Goal: Task Accomplishment & Management: Use online tool/utility

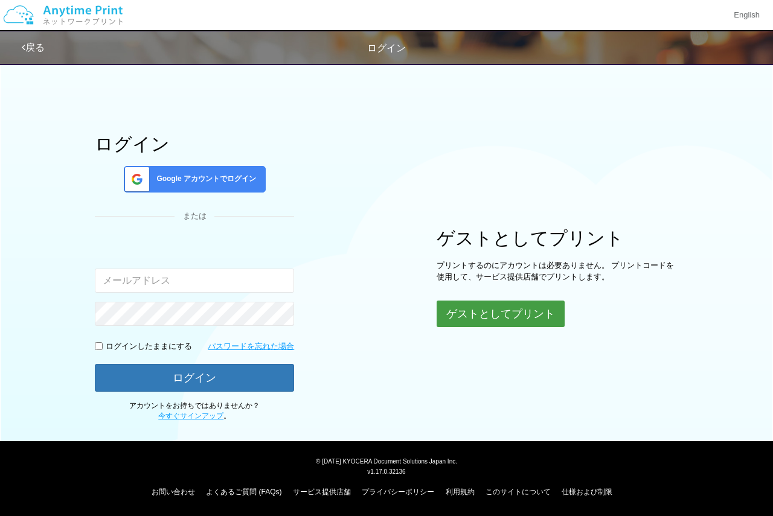
click at [479, 312] on button "ゲストとしてプリント" at bounding box center [501, 314] width 128 height 27
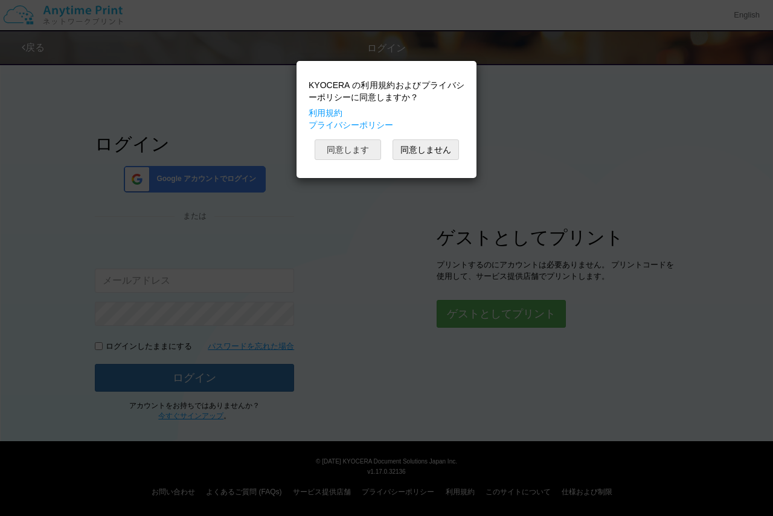
click at [357, 151] on button "同意します" at bounding box center [348, 149] width 66 height 21
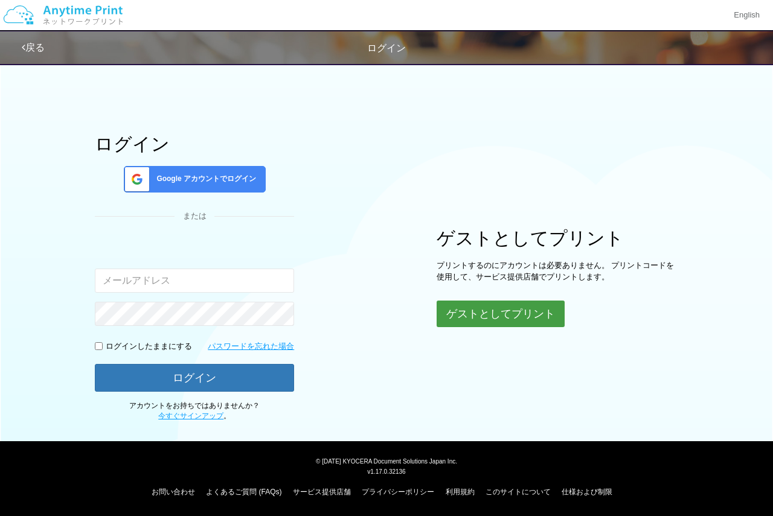
click at [472, 306] on button "ゲストとしてプリント" at bounding box center [501, 314] width 128 height 27
click at [476, 319] on button "ゲストとしてプリント" at bounding box center [501, 314] width 128 height 27
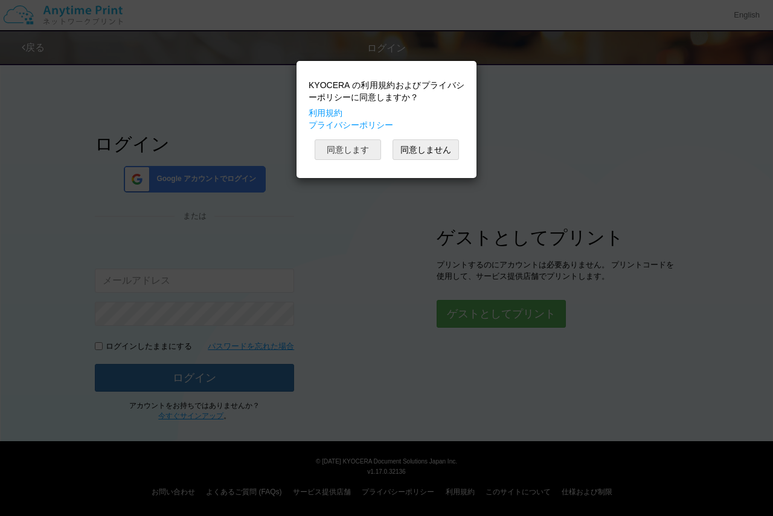
click at [350, 141] on button "同意します" at bounding box center [348, 149] width 66 height 21
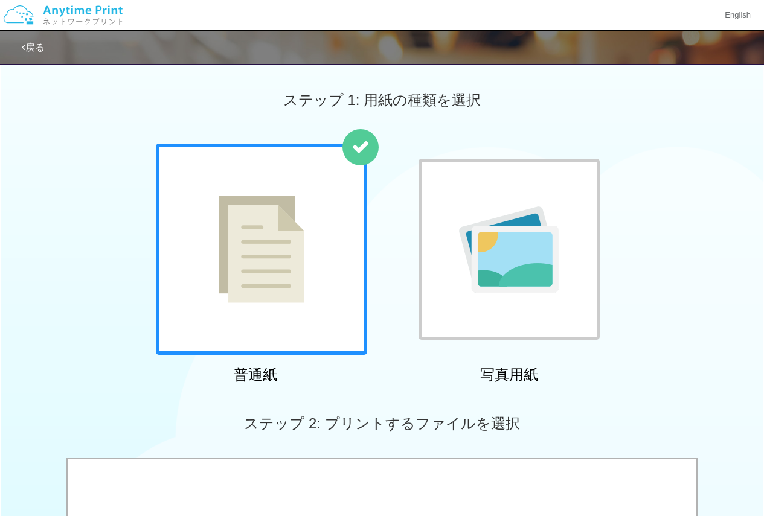
click at [271, 219] on img at bounding box center [262, 249] width 86 height 107
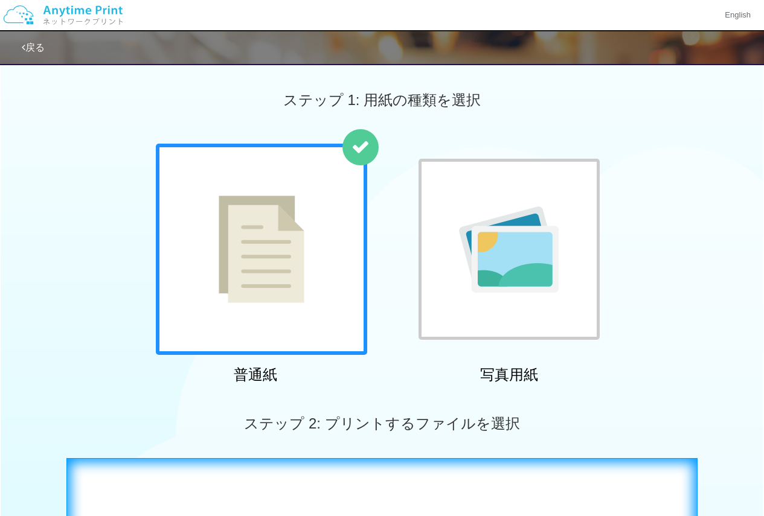
scroll to position [242, 0]
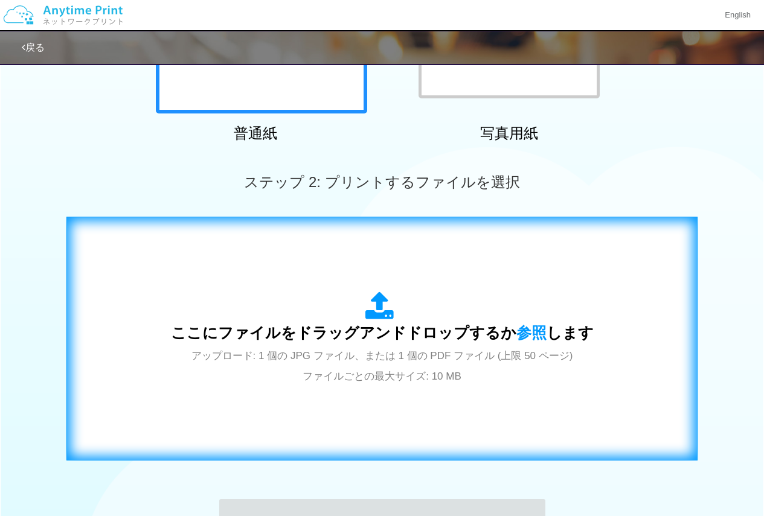
click at [313, 306] on div "ここにファイルをドラッグアンドドロップするか 参照 します アップロード: 1 個の JPG ファイル、または 1 個の PDF ファイル (上限 50 ペー…" at bounding box center [382, 339] width 423 height 94
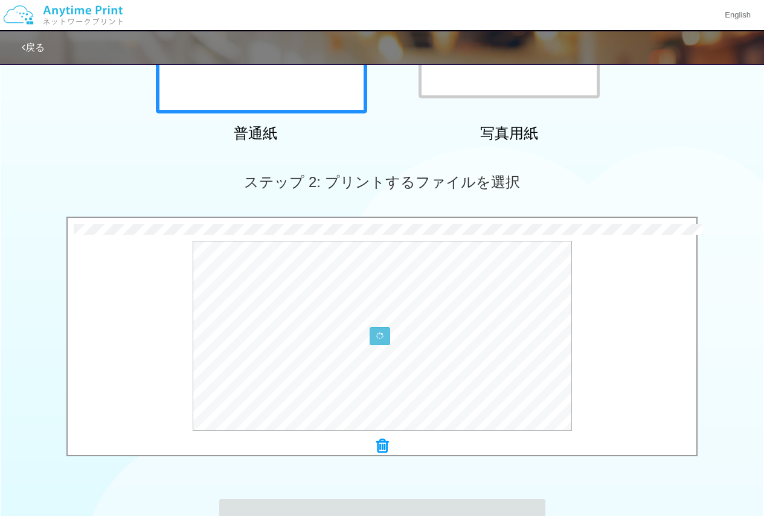
scroll to position [362, 0]
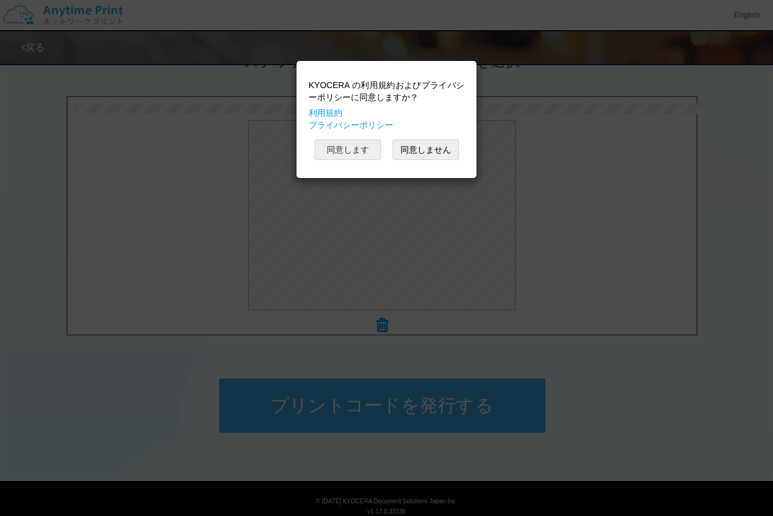
click at [347, 146] on button "同意します" at bounding box center [348, 149] width 66 height 21
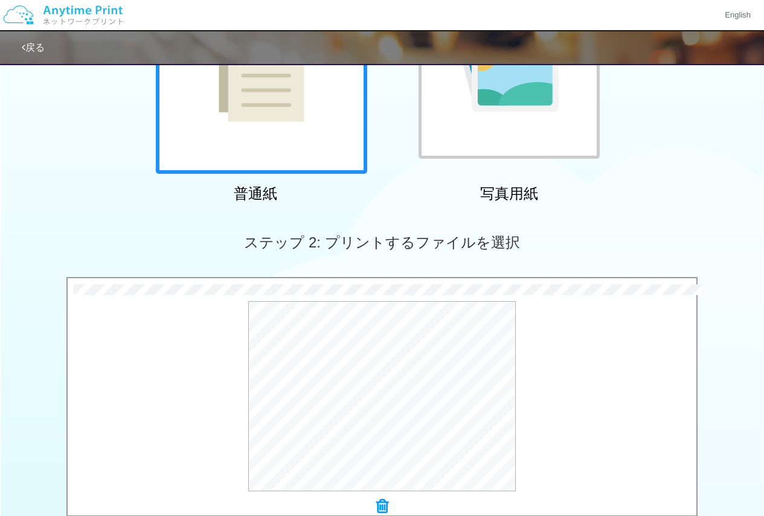
scroll to position [402, 0]
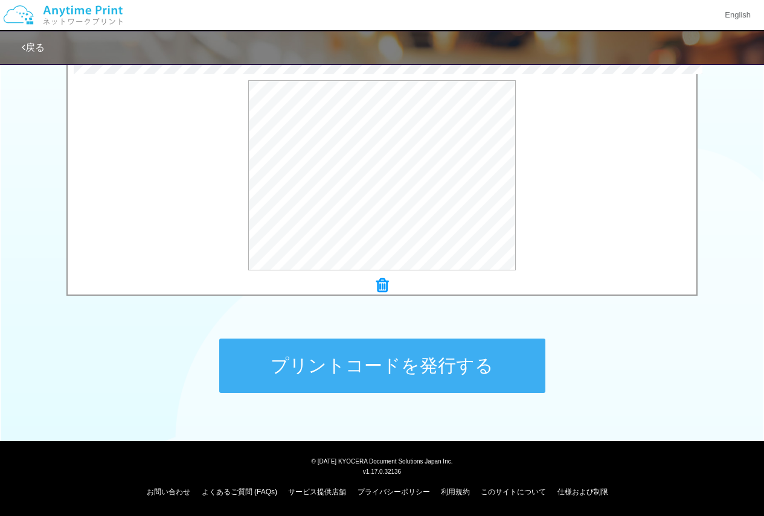
click at [383, 346] on button "プリントコードを発行する" at bounding box center [382, 366] width 326 height 54
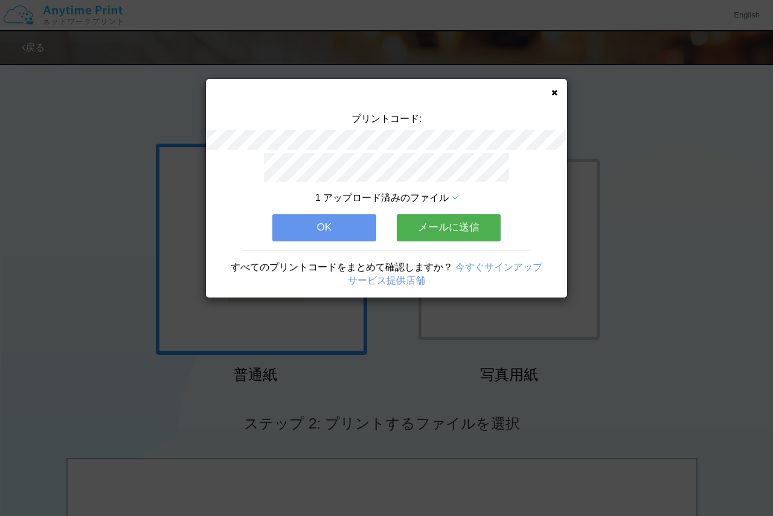
click at [556, 89] on icon at bounding box center [554, 93] width 6 height 8
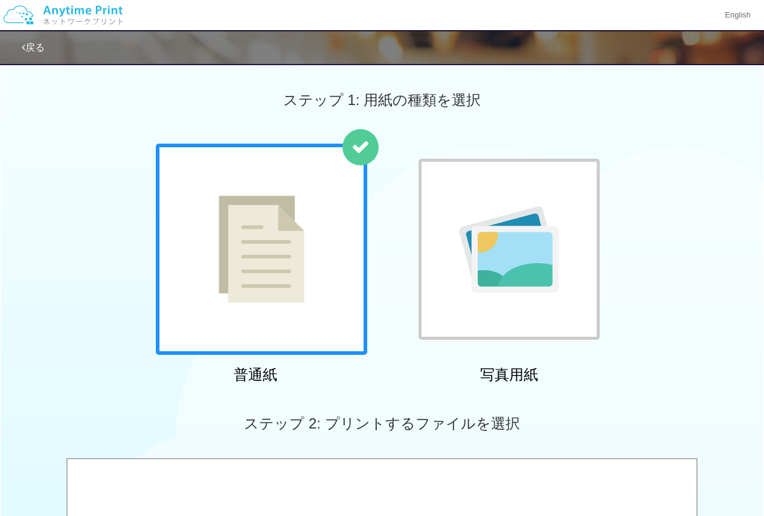
click at [246, 315] on div at bounding box center [261, 249] width 211 height 211
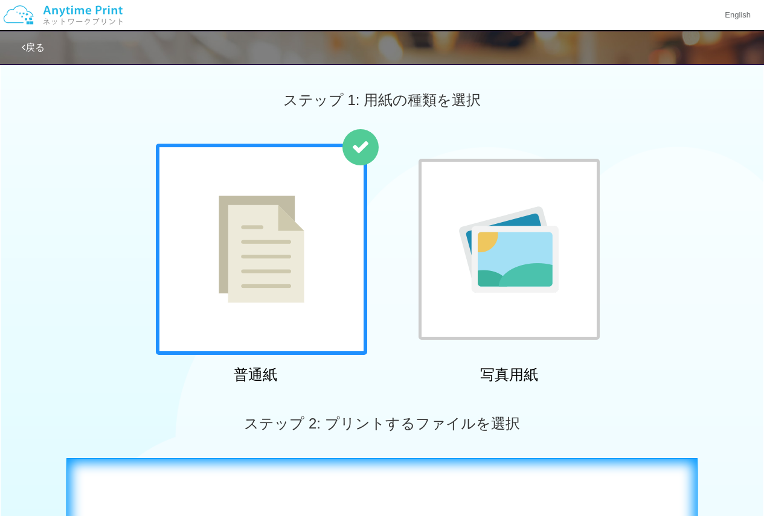
scroll to position [181, 0]
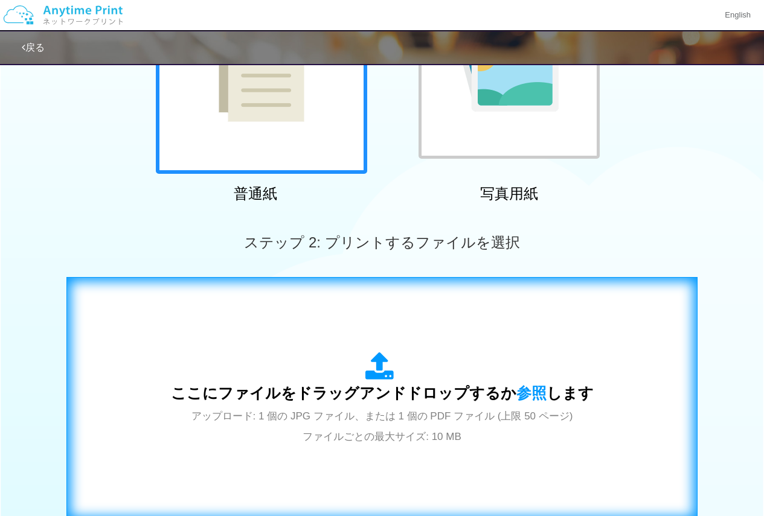
click at [277, 335] on div "ここにファイルをドラッグアンドドロップするか 参照 します アップロード: 1 個の JPG ファイル、または 1 個の PDF ファイル (上限 50 ペー…" at bounding box center [382, 399] width 606 height 219
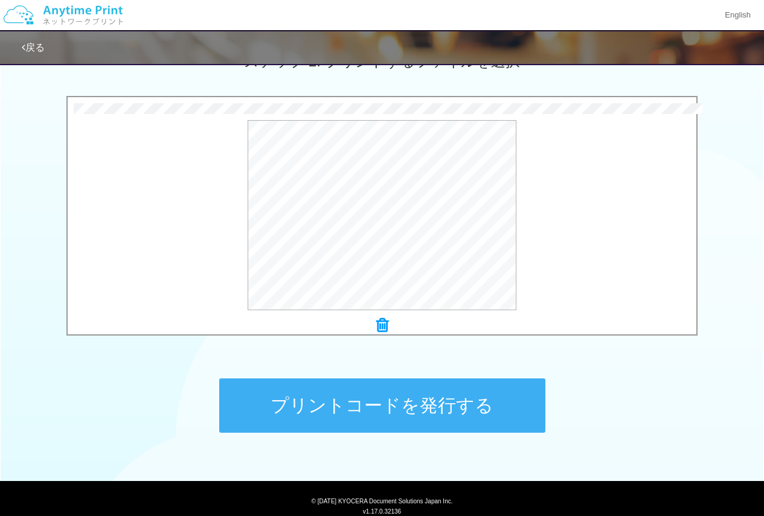
scroll to position [402, 0]
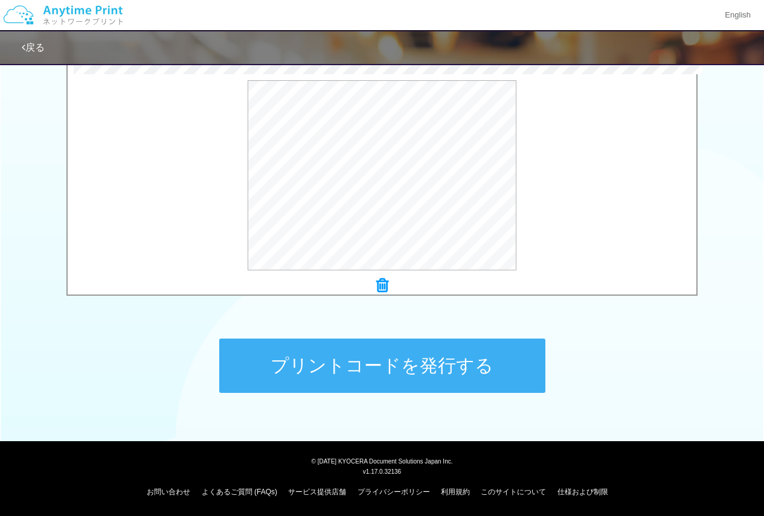
click at [453, 372] on button "プリントコードを発行する" at bounding box center [382, 366] width 326 height 54
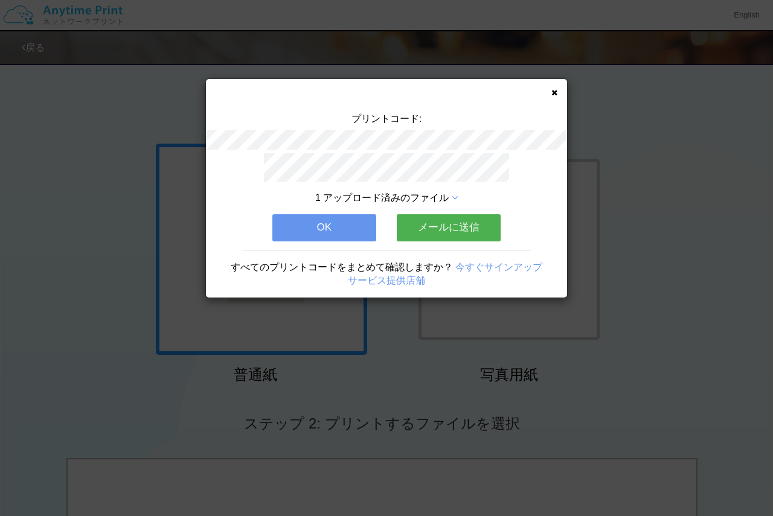
click at [351, 220] on button "OK" at bounding box center [324, 227] width 104 height 27
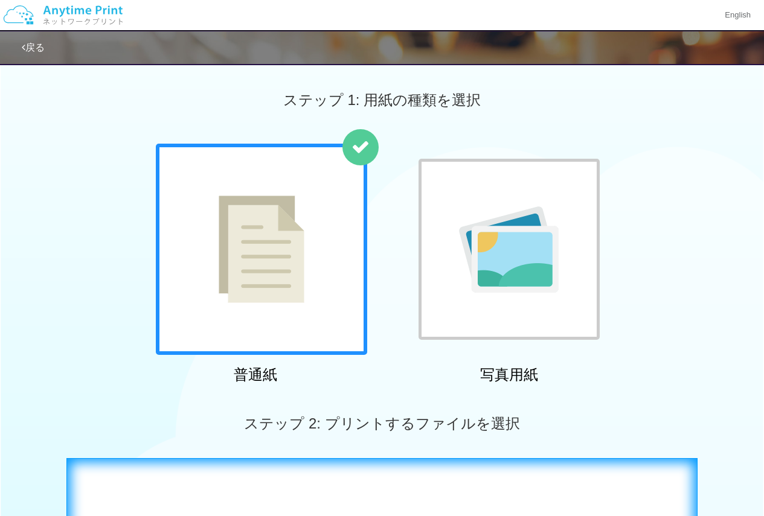
scroll to position [181, 0]
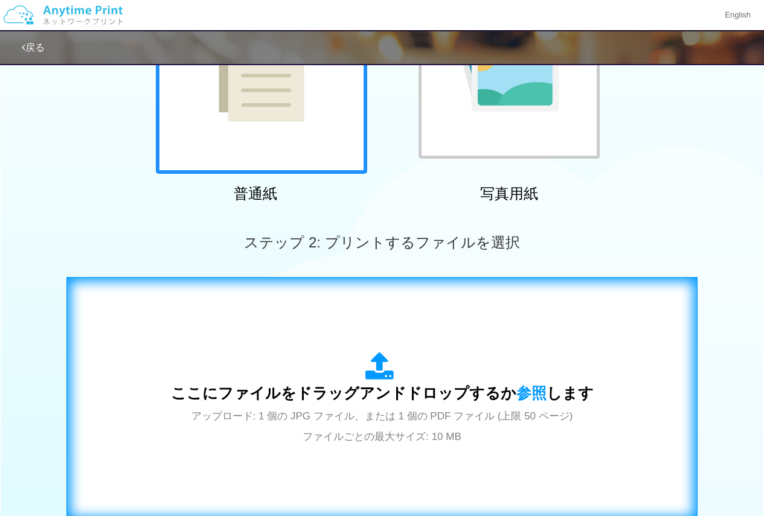
click at [315, 342] on div "ここにファイルをドラッグアンドドロップするか 参照 します アップロード: 1 個の JPG ファイル、または 1 個の PDF ファイル (上限 50 ペー…" at bounding box center [382, 399] width 606 height 219
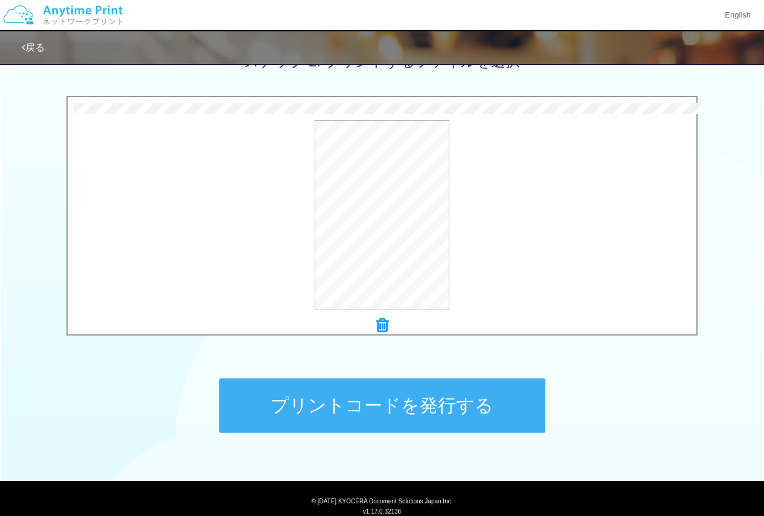
scroll to position [402, 0]
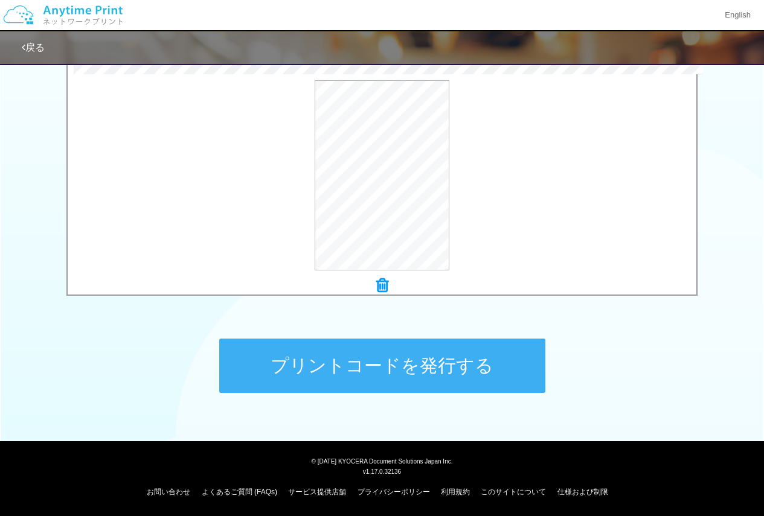
click at [365, 359] on button "プリントコードを発行する" at bounding box center [382, 366] width 326 height 54
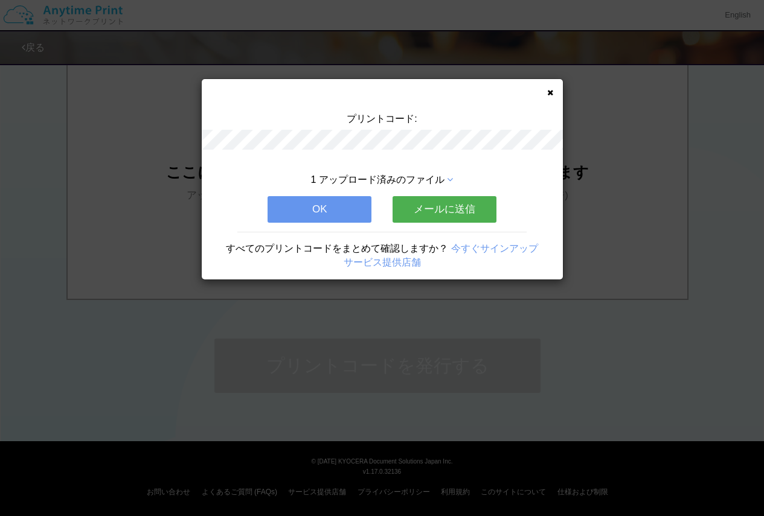
scroll to position [0, 0]
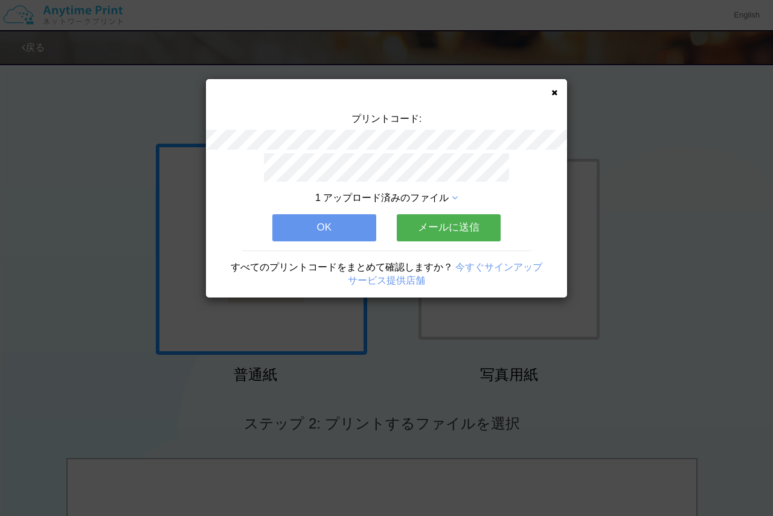
click at [280, 226] on button "OK" at bounding box center [324, 227] width 104 height 27
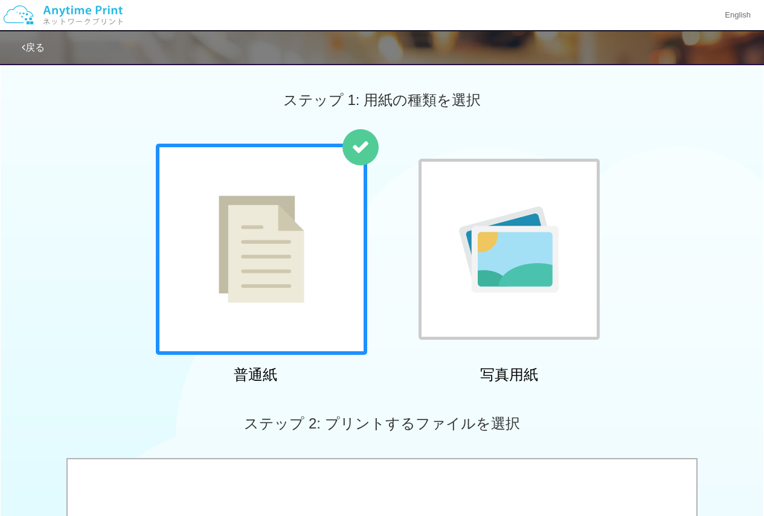
click at [283, 313] on div at bounding box center [261, 249] width 211 height 211
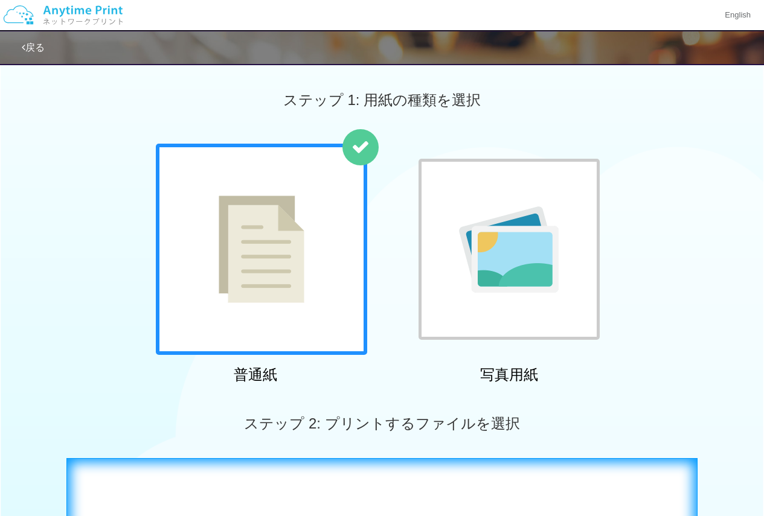
scroll to position [242, 0]
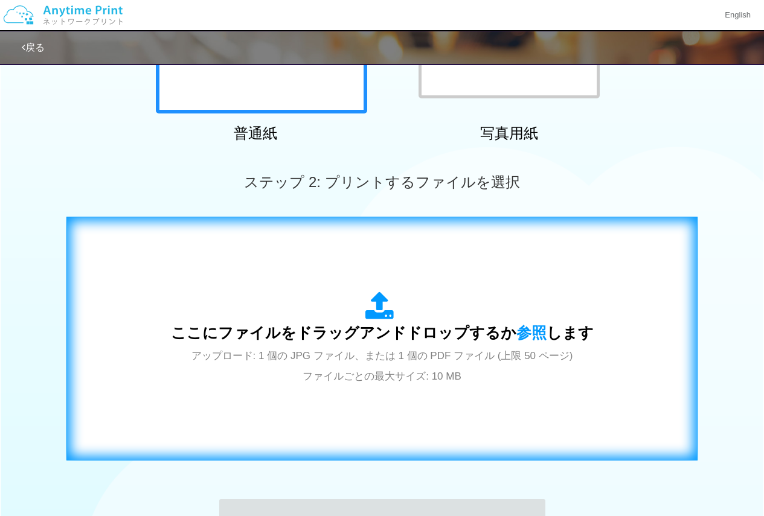
click at [299, 326] on span "ここにファイルをドラッグアンドドロップするか 参照 します" at bounding box center [382, 332] width 423 height 17
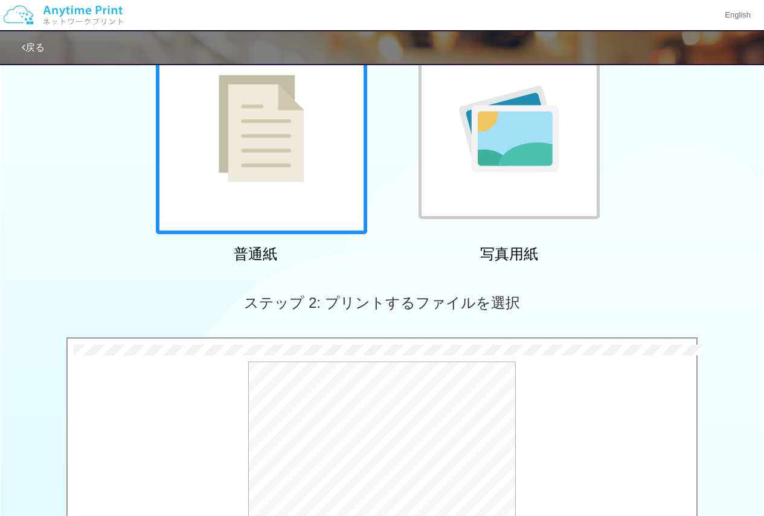
scroll to position [362, 0]
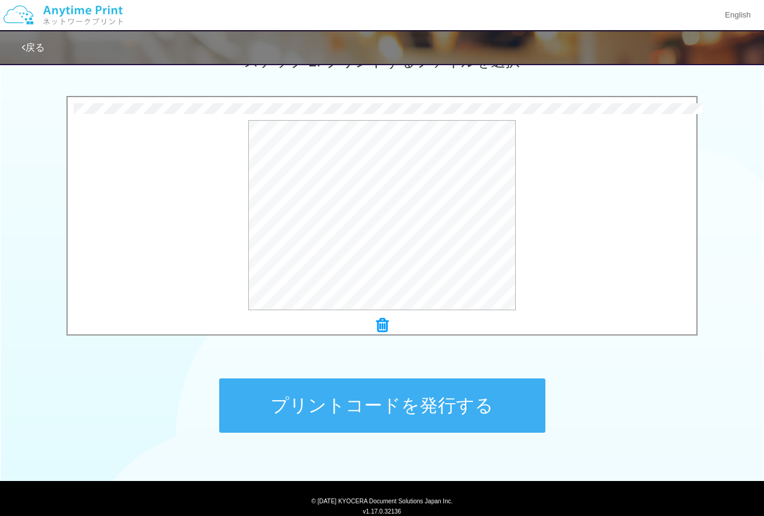
click at [438, 402] on button "プリントコードを発行する" at bounding box center [382, 406] width 326 height 54
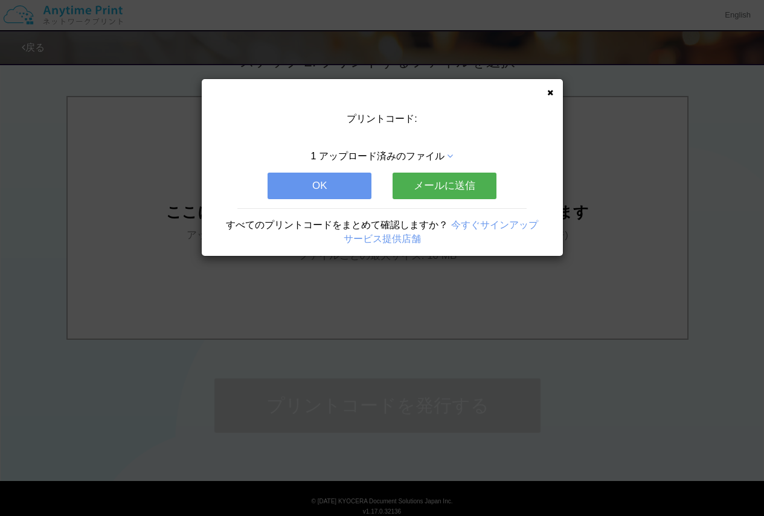
scroll to position [0, 0]
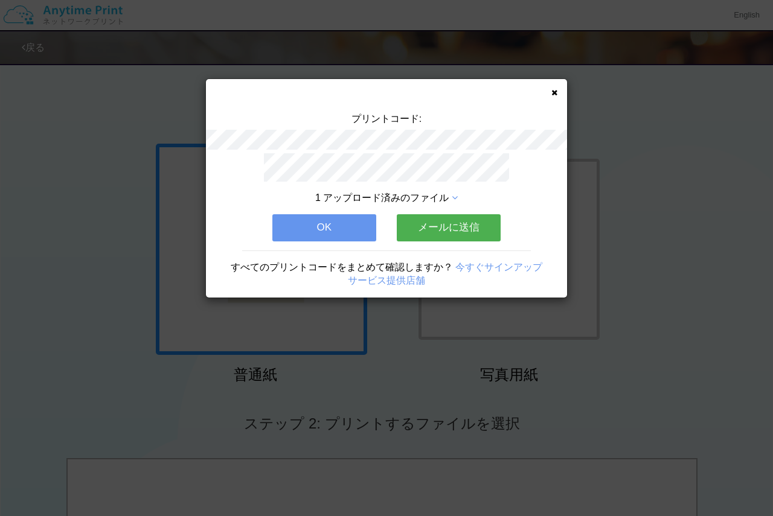
click at [335, 214] on button "OK" at bounding box center [324, 227] width 104 height 27
